Goal: Task Accomplishment & Management: Complete application form

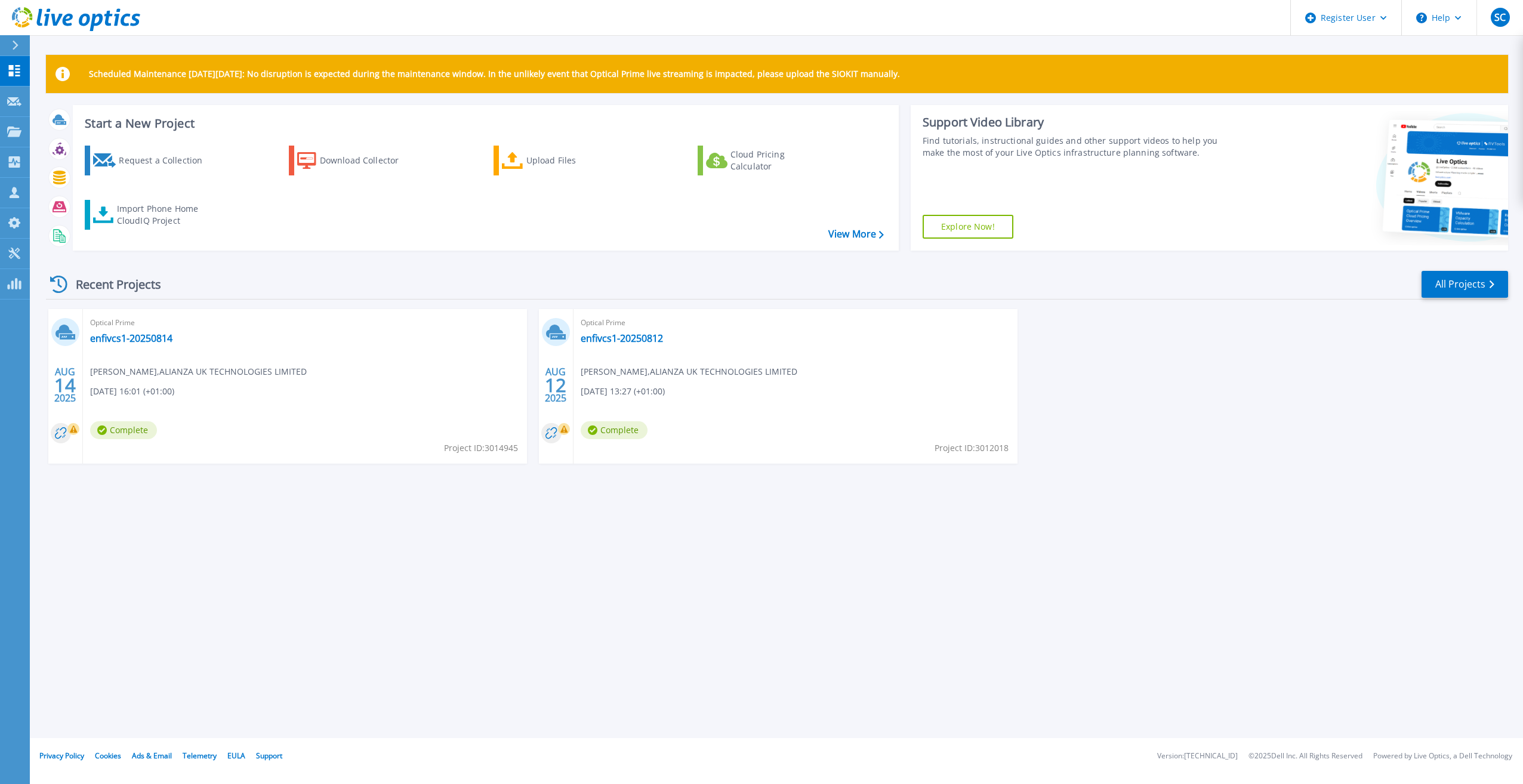
click at [14, 43] on icon at bounding box center [15, 45] width 6 height 9
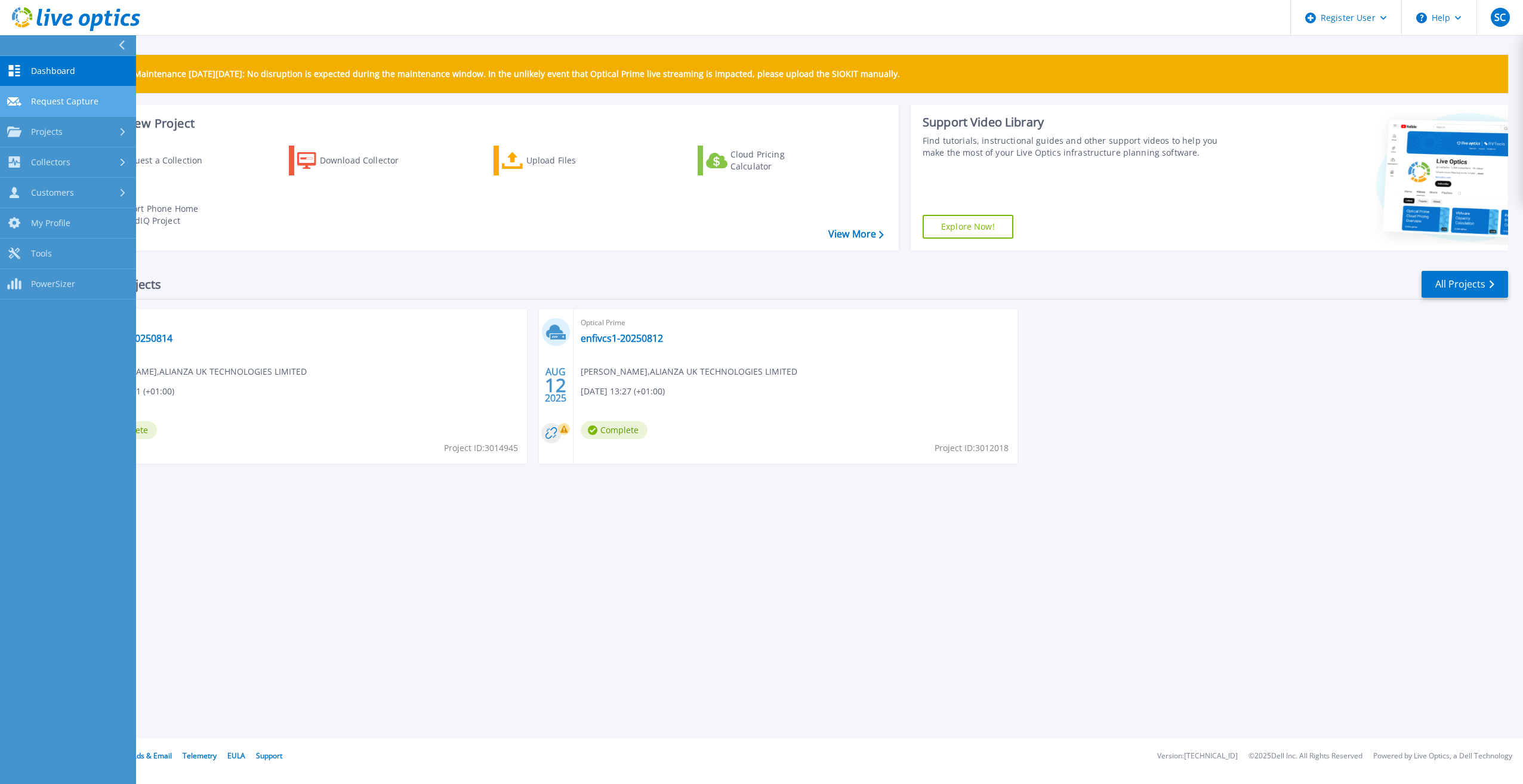
click at [65, 101] on span "Request Capture" at bounding box center [64, 101] width 67 height 11
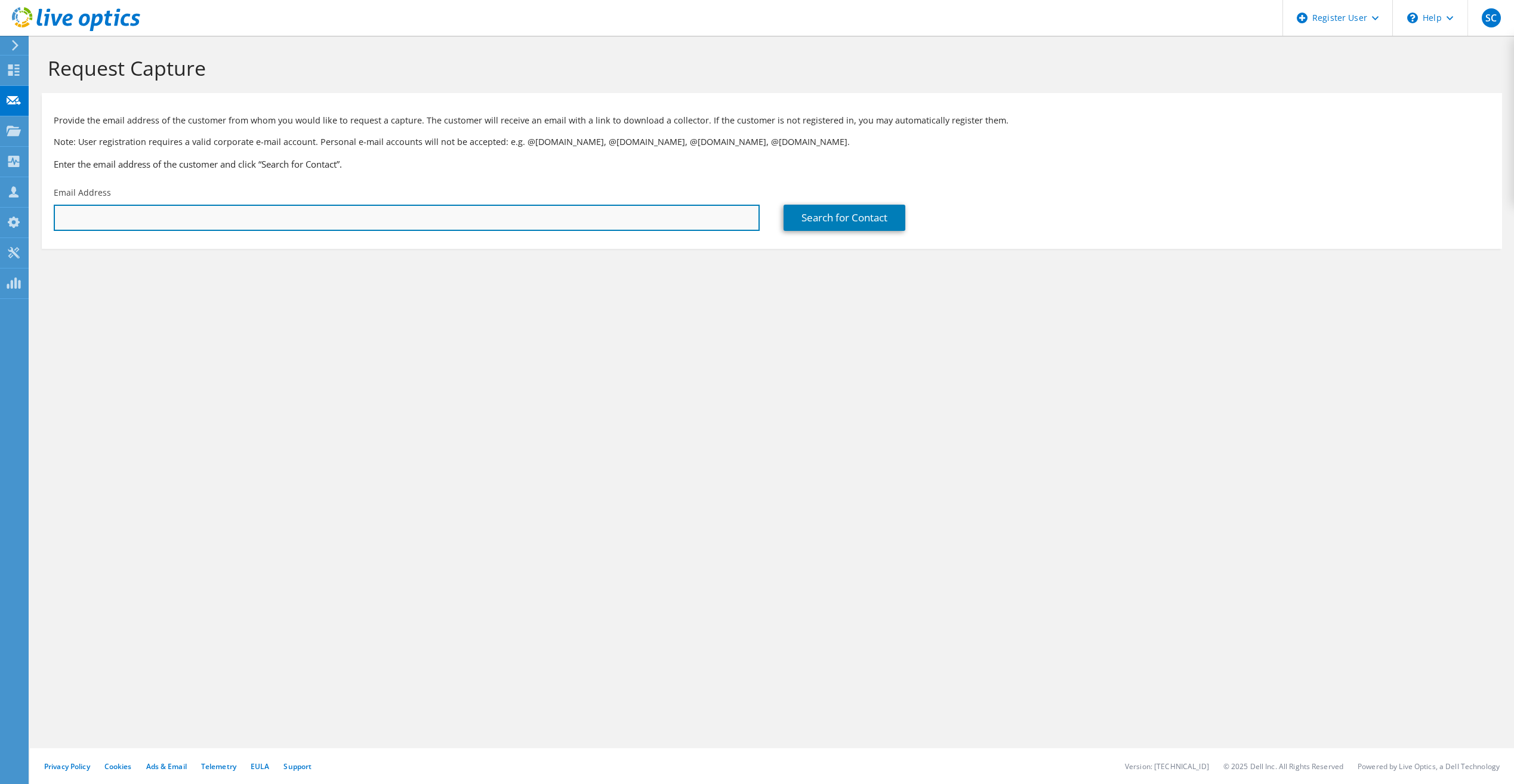
click at [192, 223] on input "text" at bounding box center [406, 218] width 706 height 26
paste input "darrylwadhams@lebus.co.uk"
type input "darrylwadhams@lebus.co.uk"
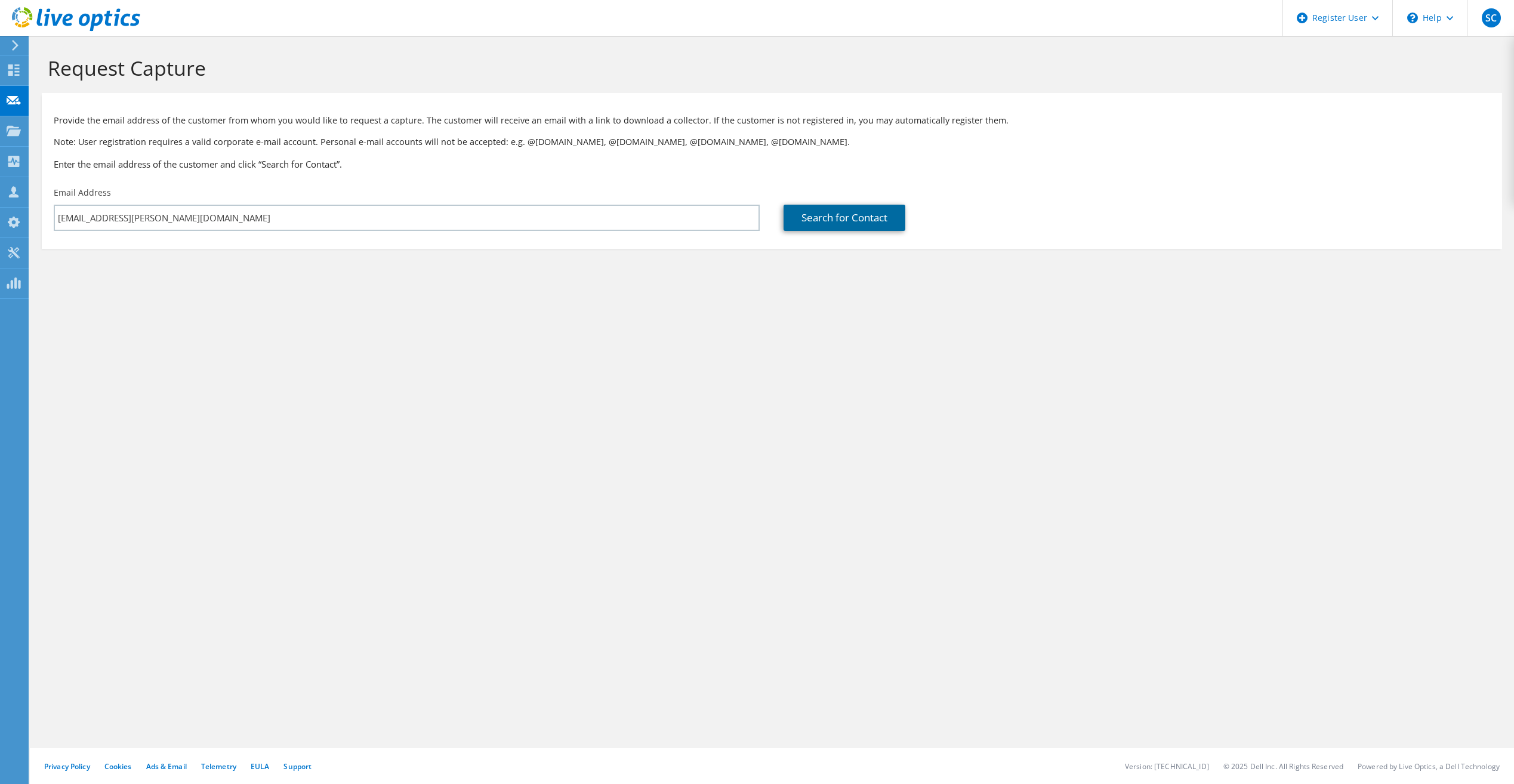
click at [817, 224] on link "Search for Contact" at bounding box center [844, 218] width 122 height 26
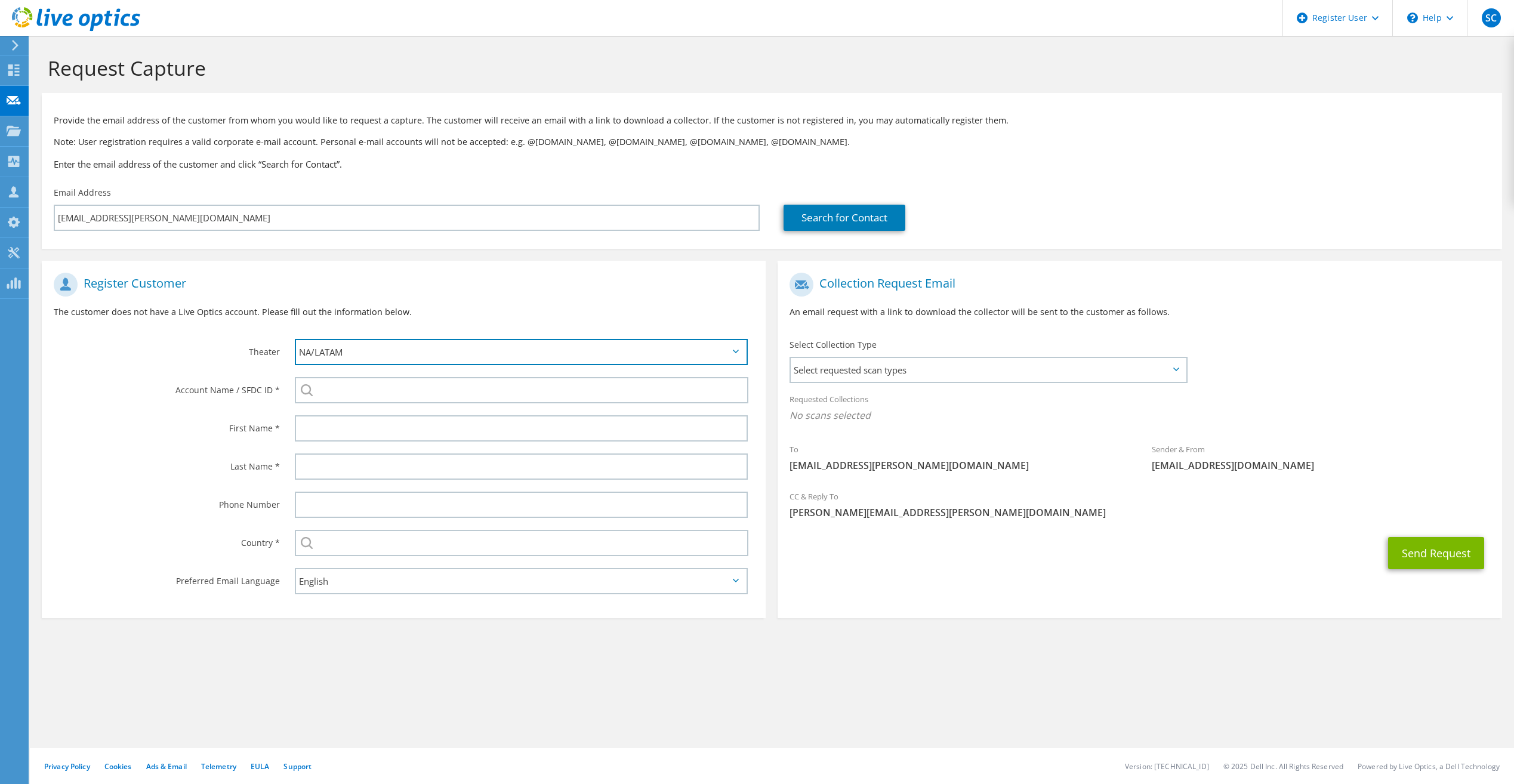
click at [410, 356] on select "APJ EMEA NA/LATAM" at bounding box center [521, 352] width 453 height 26
select select "2"
click at [295, 339] on select "APJ EMEA NA/LATAM" at bounding box center [521, 352] width 453 height 26
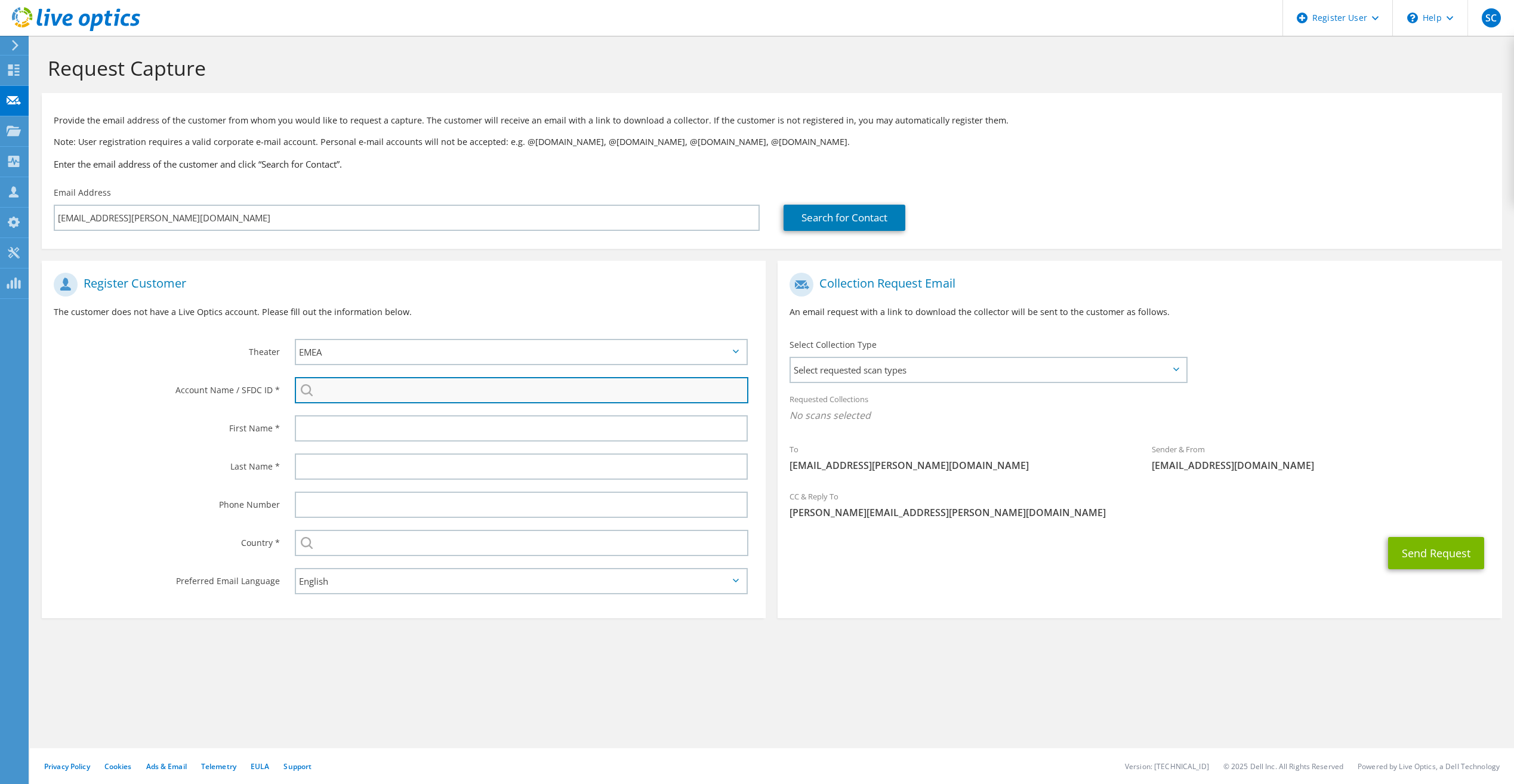
click at [370, 395] on input "search" at bounding box center [521, 390] width 453 height 26
paste input "3434158039"
click at [369, 407] on li "Lebus Upholstery : 3434158039" at bounding box center [372, 406] width 153 height 14
type input "Lebus Upholstery : 3434158039"
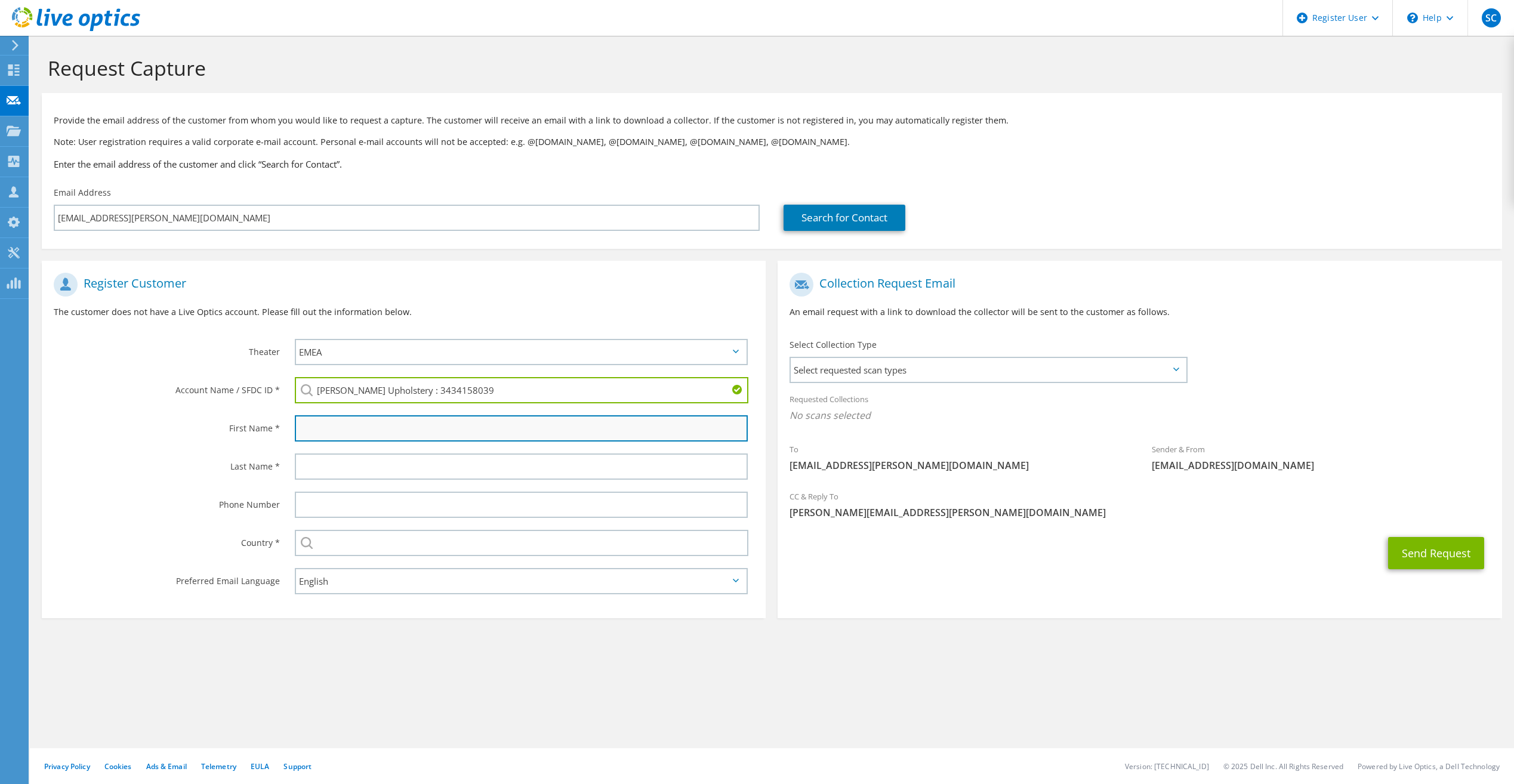
drag, startPoint x: 405, startPoint y: 433, endPoint x: 433, endPoint y: 433, distance: 28.0
click at [405, 433] on input "text" at bounding box center [521, 429] width 453 height 26
type input "Darryl"
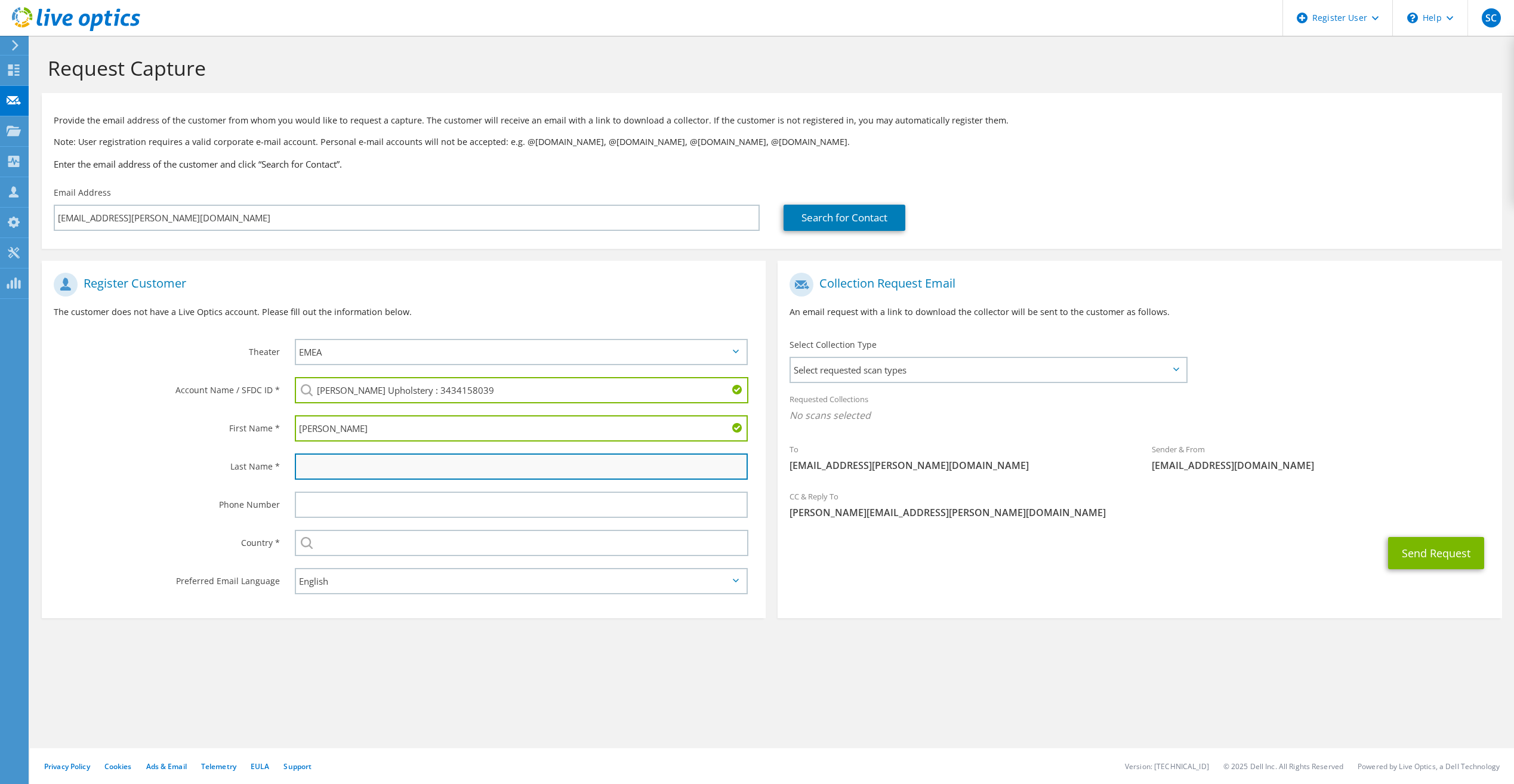
click at [353, 465] on input "text" at bounding box center [521, 467] width 453 height 26
type input "Wadhams"
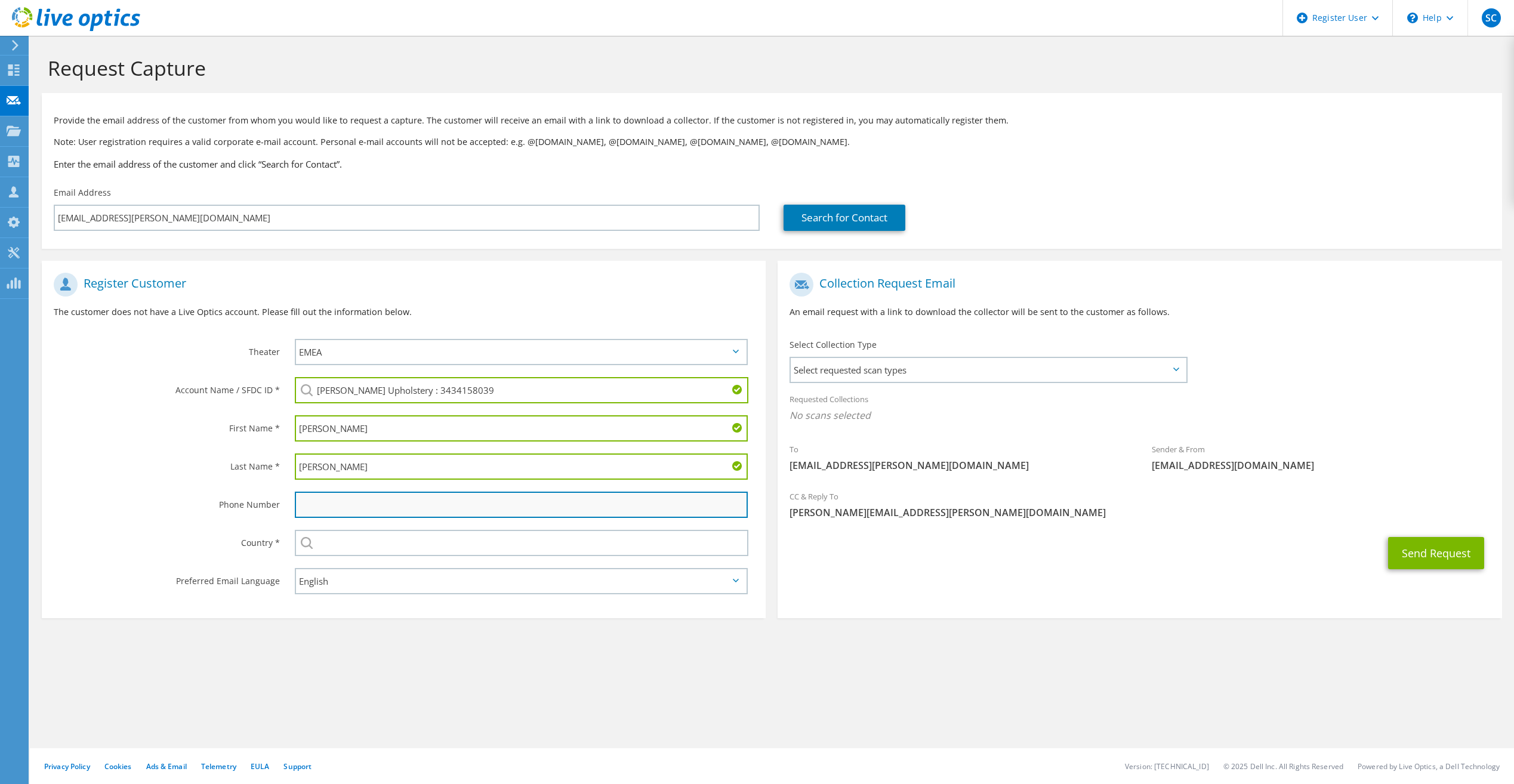
drag, startPoint x: 348, startPoint y: 512, endPoint x: 395, endPoint y: 512, distance: 47.0
click at [348, 512] on input "text" at bounding box center [521, 505] width 453 height 26
click at [350, 510] on input "text" at bounding box center [521, 505] width 453 height 26
paste input "07470 205504"
type input "07470 205504"
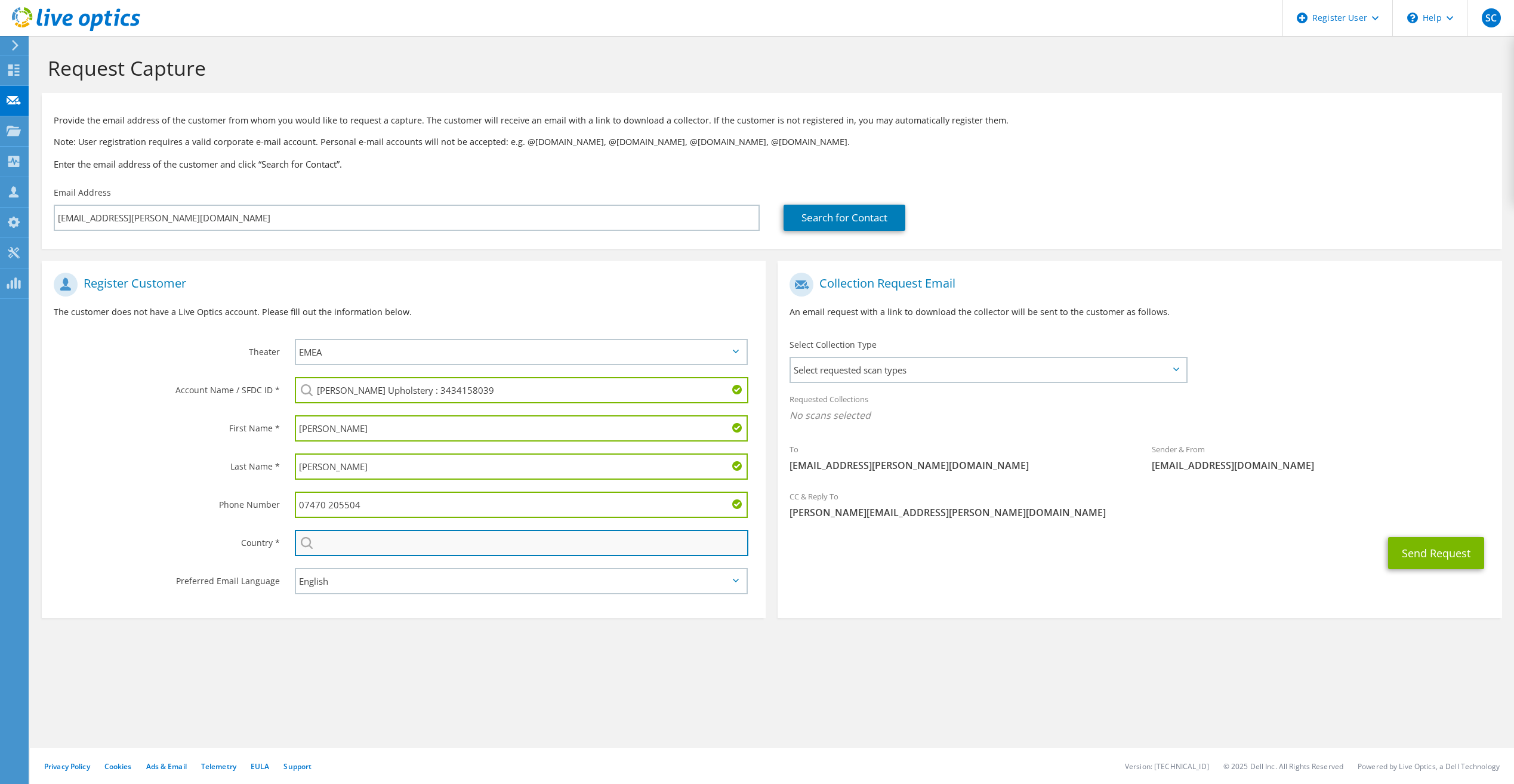
click at [398, 536] on input "text" at bounding box center [521, 543] width 453 height 26
type input "[GEOGRAPHIC_DATA]"
click at [593, 613] on section "Register Customer The customer does not have a Live Optics account. Please fill…" at bounding box center [403, 439] width 724 height 358
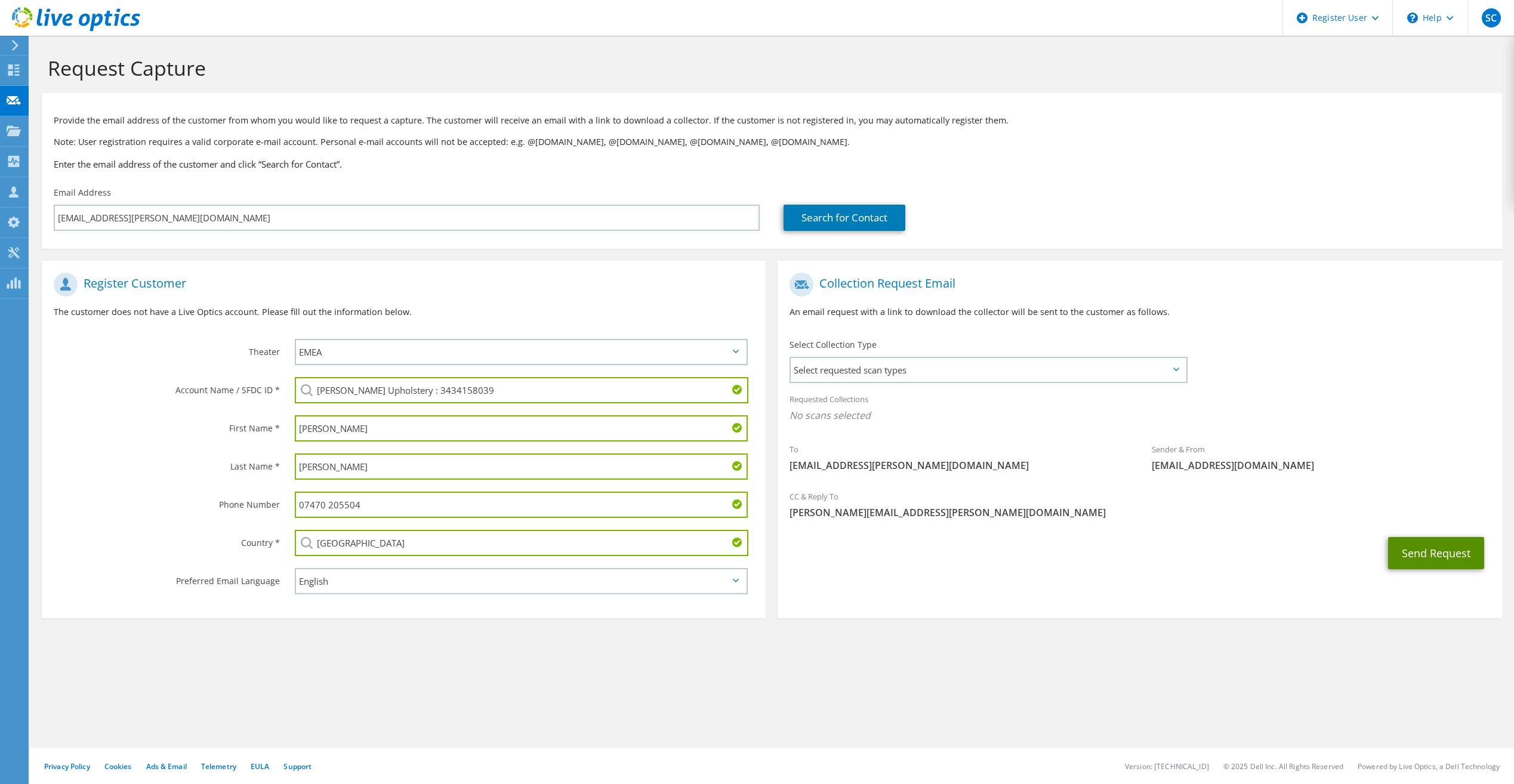
click at [1437, 550] on button "Send Request" at bounding box center [1436, 553] width 96 height 32
